Goal: Information Seeking & Learning: Find specific fact

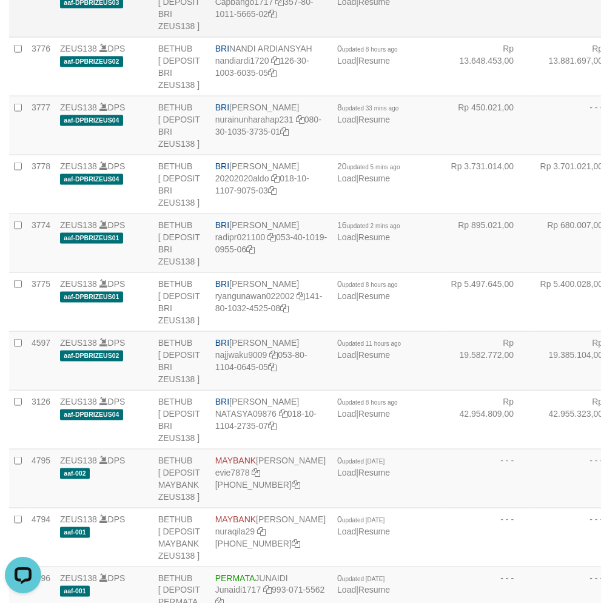
click at [443, 38] on td "Rp 4.845.623,00" at bounding box center [487, 8] width 89 height 59
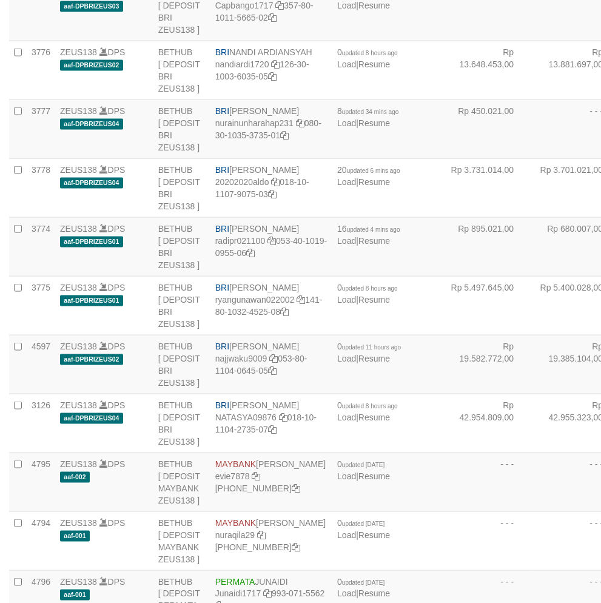
scroll to position [2116, 0]
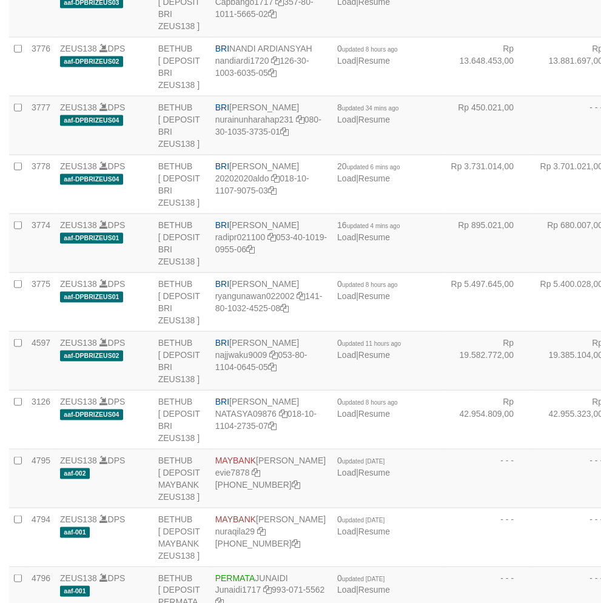
click at [227, 230] on span "BRI" at bounding box center [222, 225] width 14 height 10
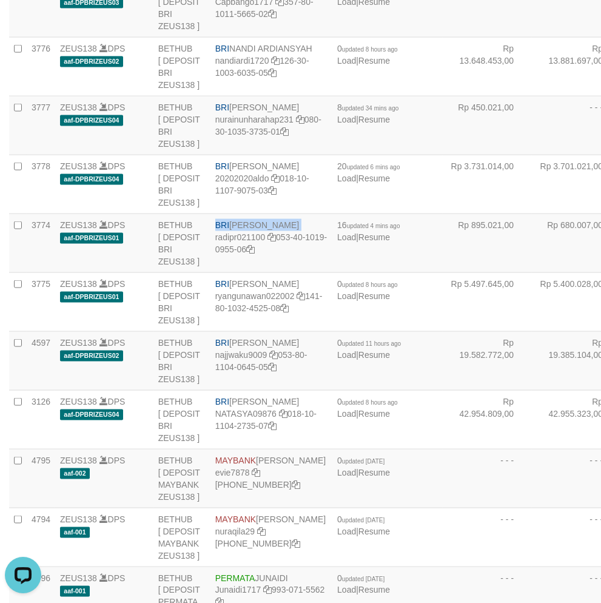
copy td "BRI REYNALDI ADI PRATAMA"
click at [333, 38] on td "29 updated 8 mins ago Load | Resume" at bounding box center [388, 8] width 110 height 59
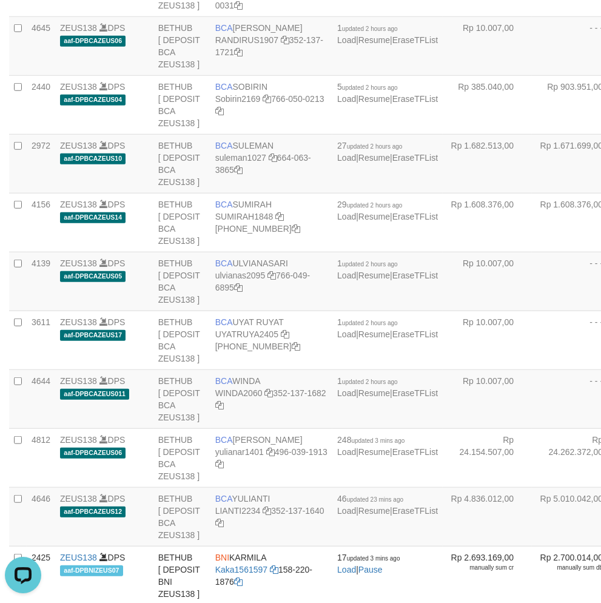
scroll to position [2335, 0]
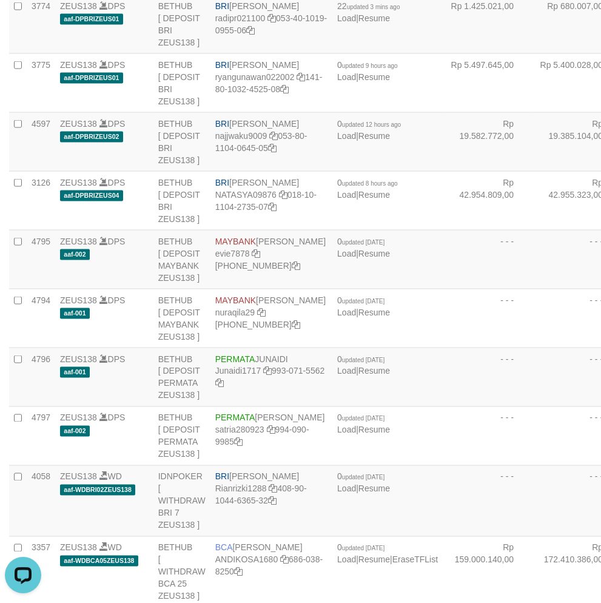
click at [226, 54] on td "BRI REYNALDI ADI PRATAMA radipr021100 053-40-1019-0955-06" at bounding box center [272, 24] width 122 height 59
copy td "BRI REYNALDI ADI PRATAMA"
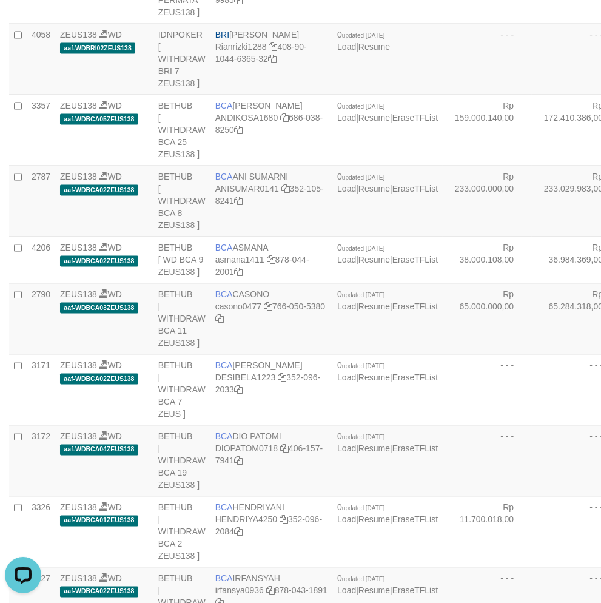
scroll to position [484, 0]
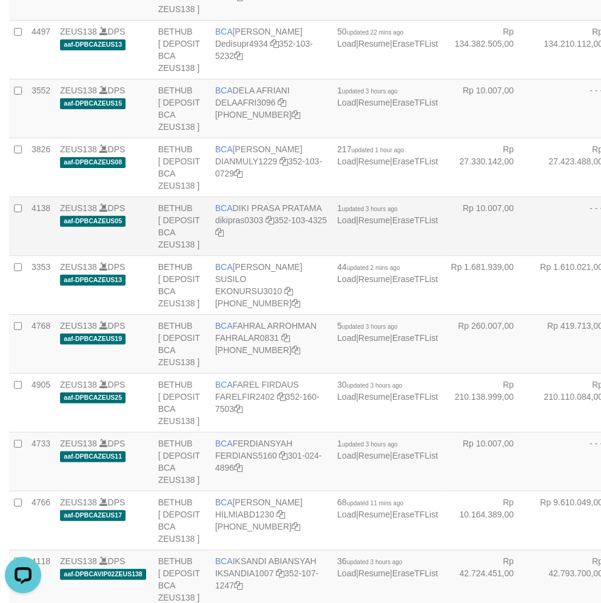
click at [284, 203] on td "BCA DIKI PRASA PRATAMA dikipras0303 352-103-4325" at bounding box center [272, 226] width 122 height 59
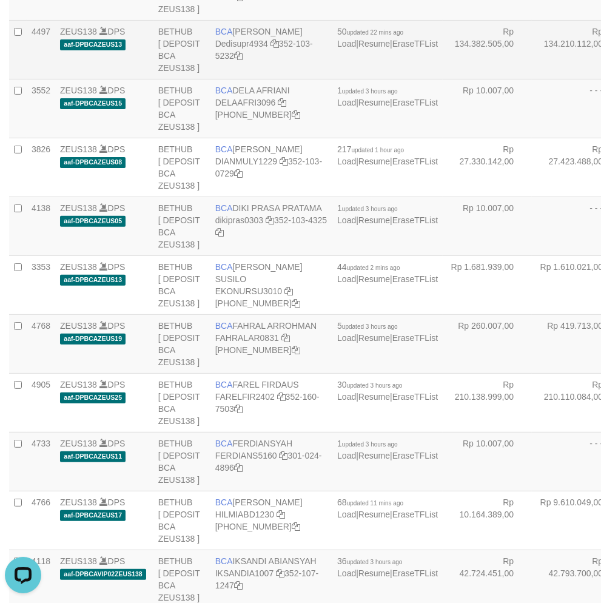
scroll to position [2258, 0]
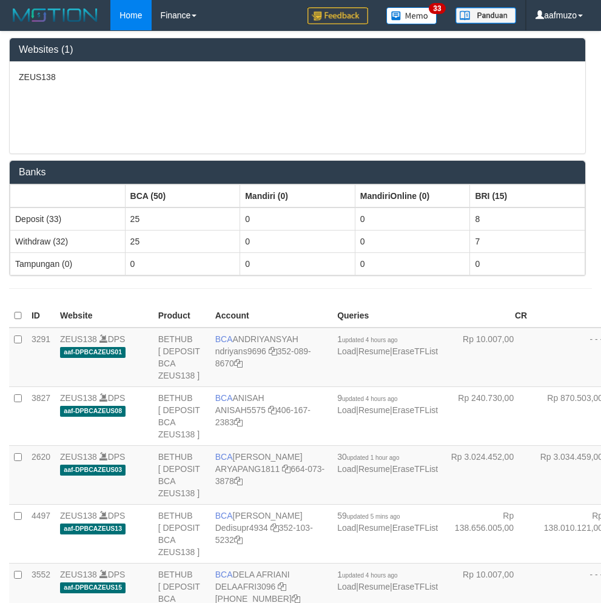
click at [134, 97] on div "ZEUS138" at bounding box center [298, 108] width 576 height 92
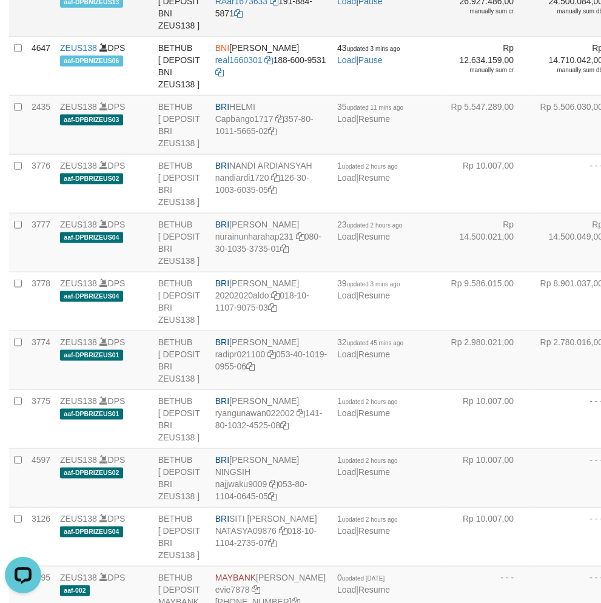
click at [234, 37] on td "BNI RAZA ALAMAR ARDYANSYAH RAar1673633 191-884-5871" at bounding box center [272, 7] width 122 height 59
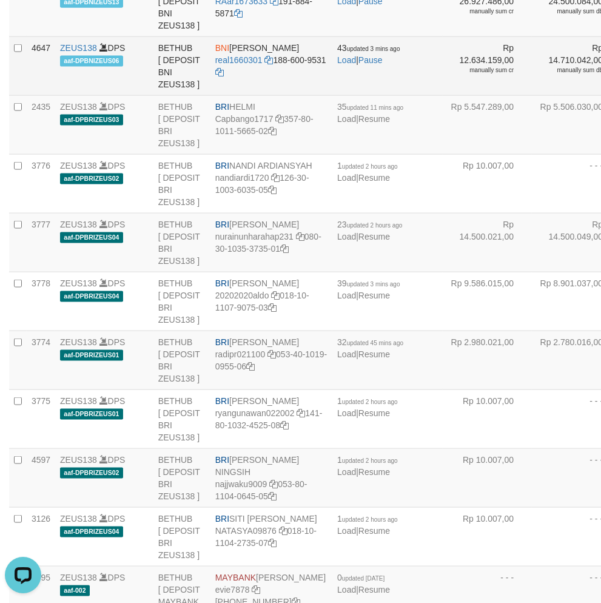
click at [228, 53] on span "BNI" at bounding box center [222, 48] width 14 height 10
copy td "BNI REYHAN ALMANSYAH"
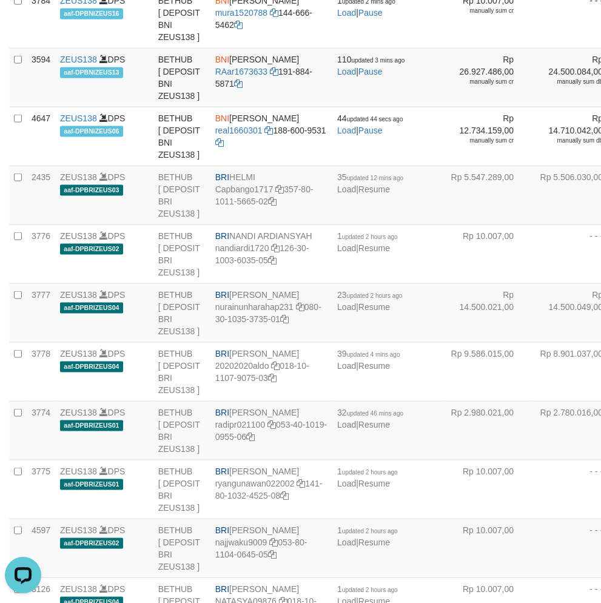
scroll to position [1931, 0]
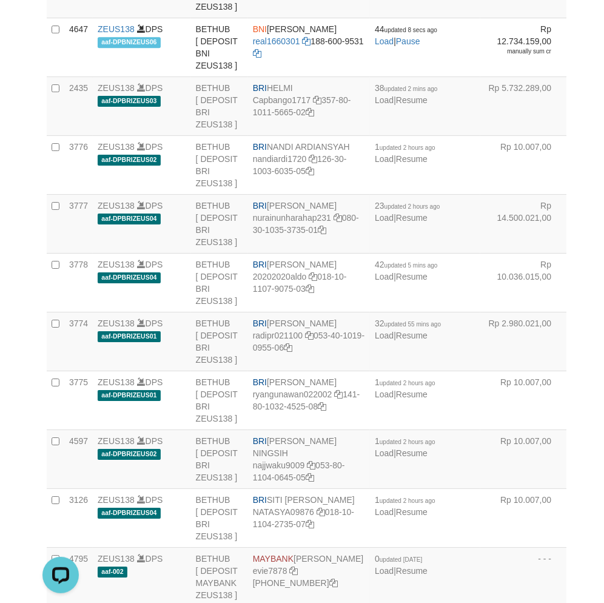
scroll to position [1931, 0]
